Goal: Information Seeking & Learning: Learn about a topic

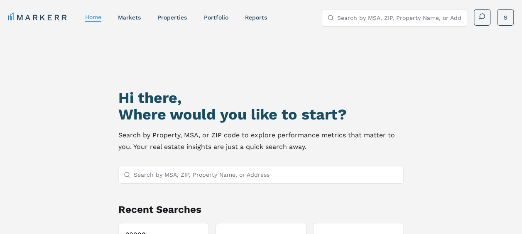
click at [194, 175] on input "Search by MSA, ZIP, Property Name, or Address" at bounding box center [266, 175] width 265 height 17
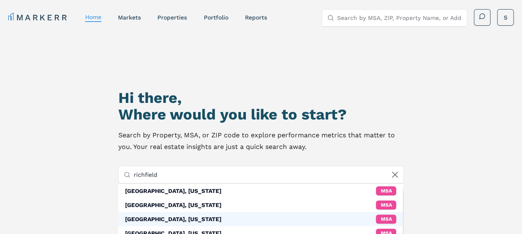
type input "richfield"
click at [188, 214] on div "Richfield, Minnesota MSA" at bounding box center [260, 219] width 285 height 14
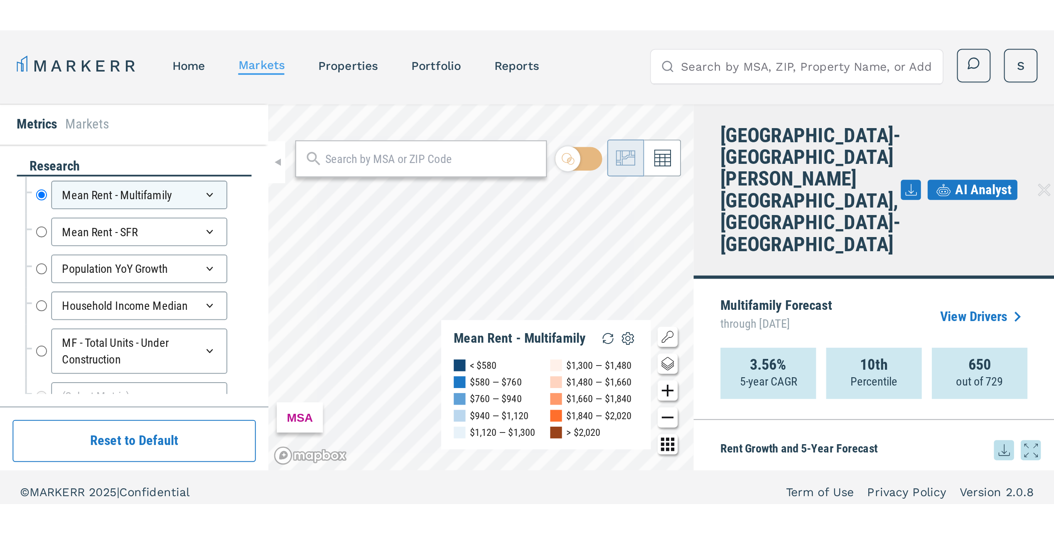
scroll to position [5, 0]
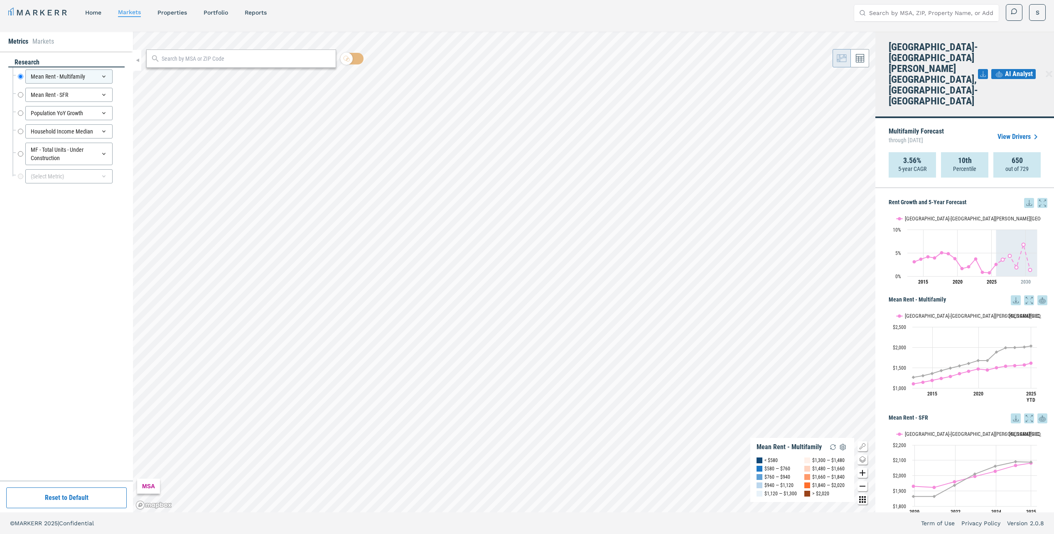
click at [528, 198] on icon at bounding box center [1043, 203] width 10 height 10
click at [171, 58] on input "text" at bounding box center [247, 58] width 170 height 9
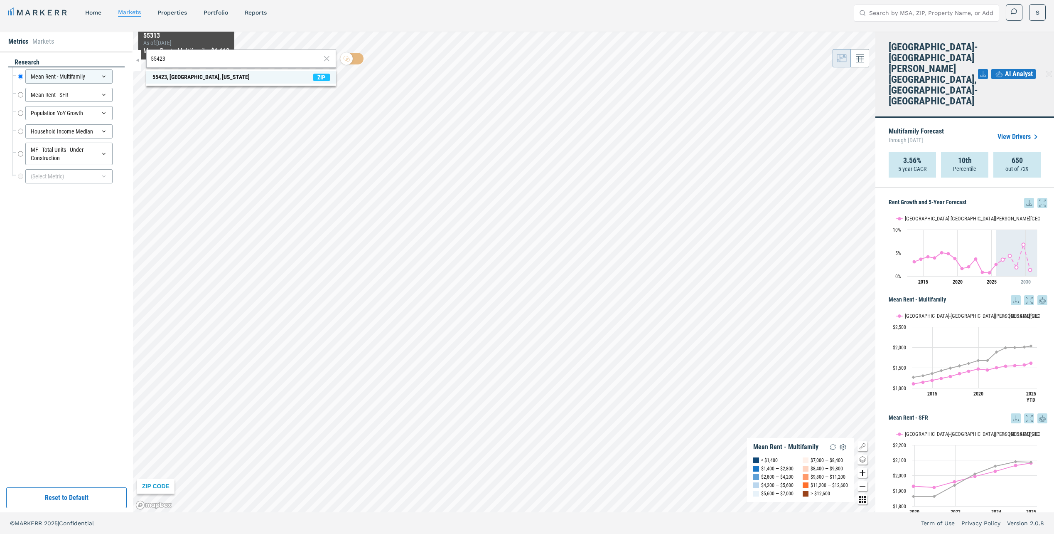
type input "55423"
click at [191, 76] on div "55423, Richfield, Minnesota" at bounding box center [200, 77] width 97 height 9
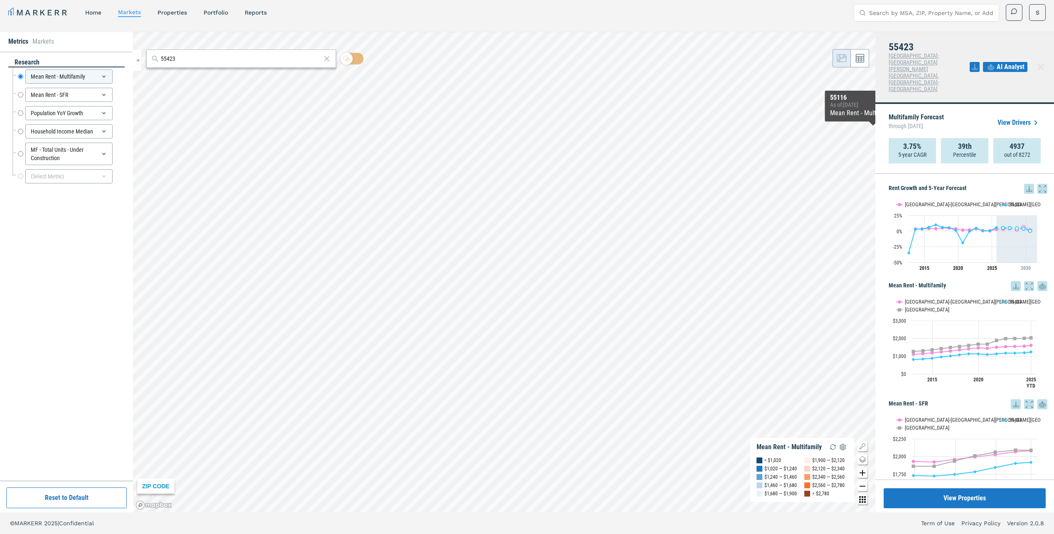
click at [528, 184] on icon at bounding box center [1029, 189] width 10 height 10
click at [528, 199] on div "Download as PDF" at bounding box center [993, 197] width 48 height 8
click at [528, 214] on div "Download as XLS" at bounding box center [993, 216] width 48 height 8
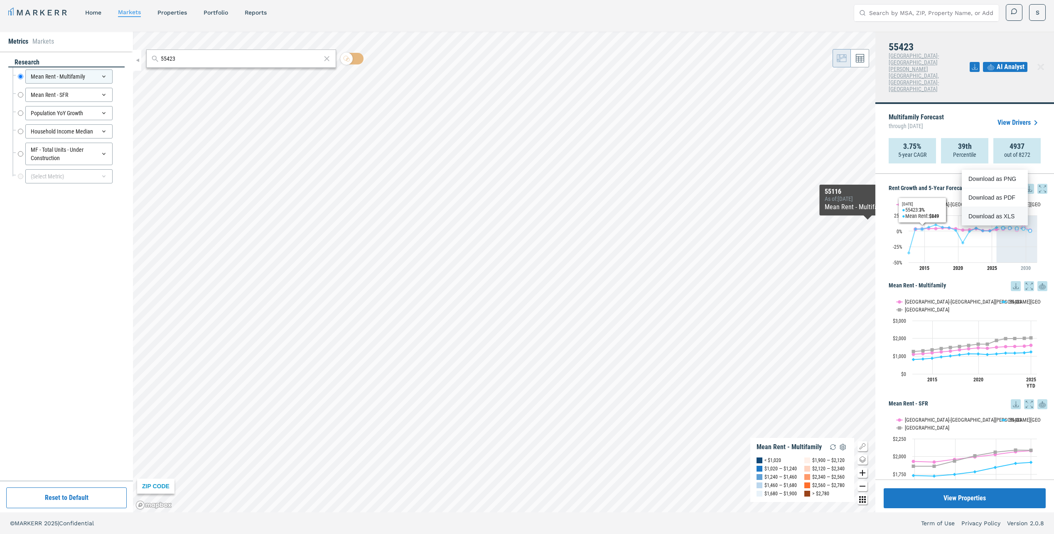
click at [528, 234] on rect "Interactive chart" at bounding box center [965, 235] width 152 height 83
click at [528, 226] on icon "Interactive chart" at bounding box center [1016, 227] width 27 height 3
click at [528, 184] on icon at bounding box center [1043, 189] width 10 height 10
